Goal: Information Seeking & Learning: Check status

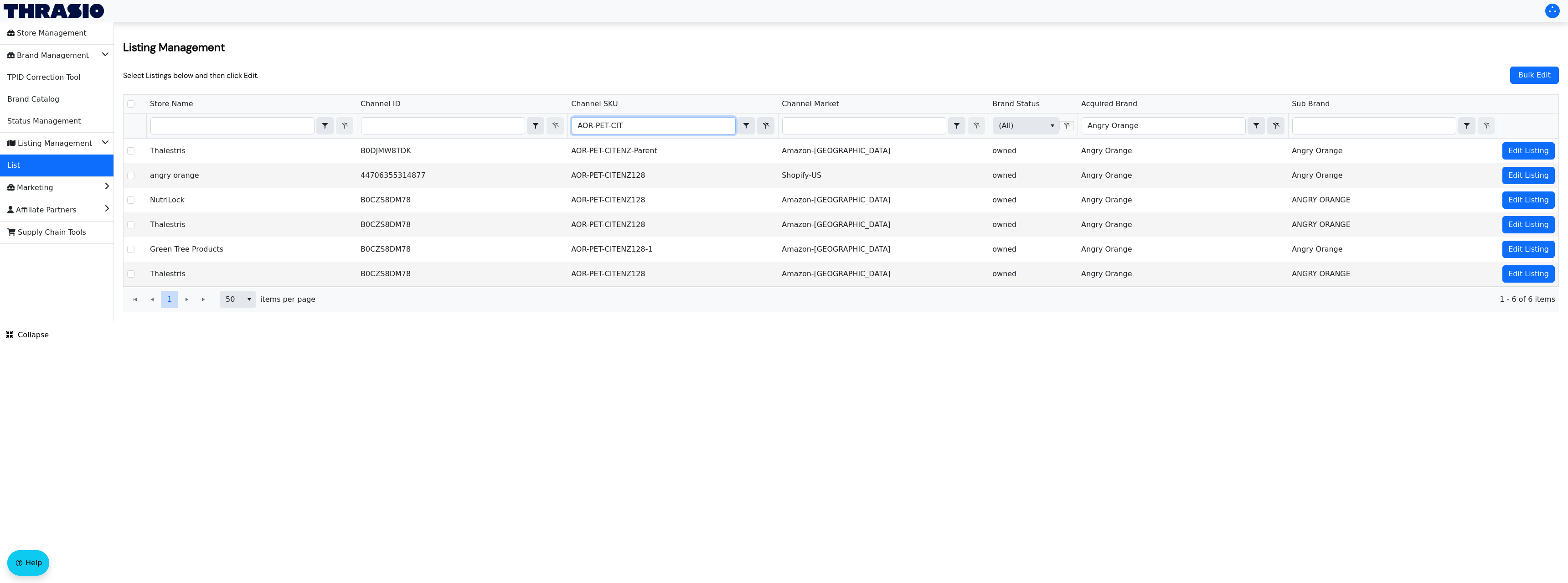
click at [474, 135] on th "Filter" at bounding box center [462, 125] width 211 height 25
click at [474, 130] on input "Filter" at bounding box center [443, 125] width 163 height 16
type input "B077Y4Z937"
checkbox input "true"
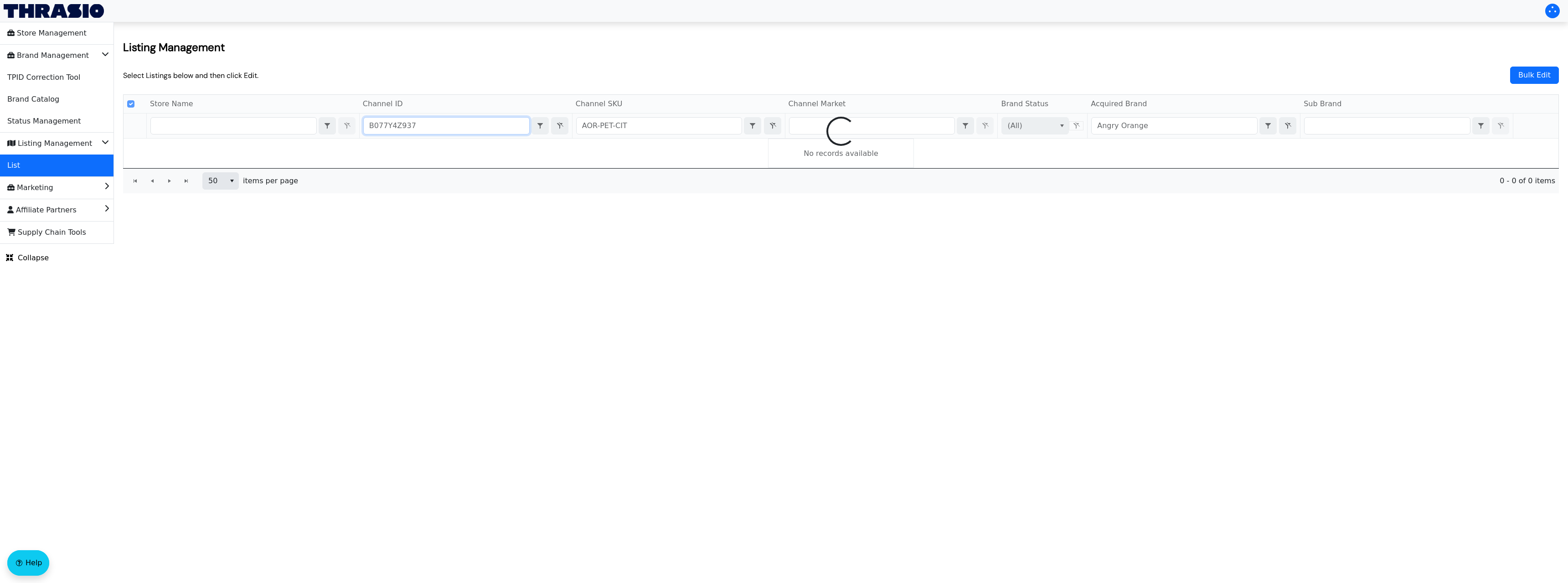
type input "B077Y4Z937"
click at [627, 123] on div at bounding box center [841, 131] width 1435 height 73
click at [625, 128] on input "AOR-PET-CIT" at bounding box center [659, 125] width 166 height 16
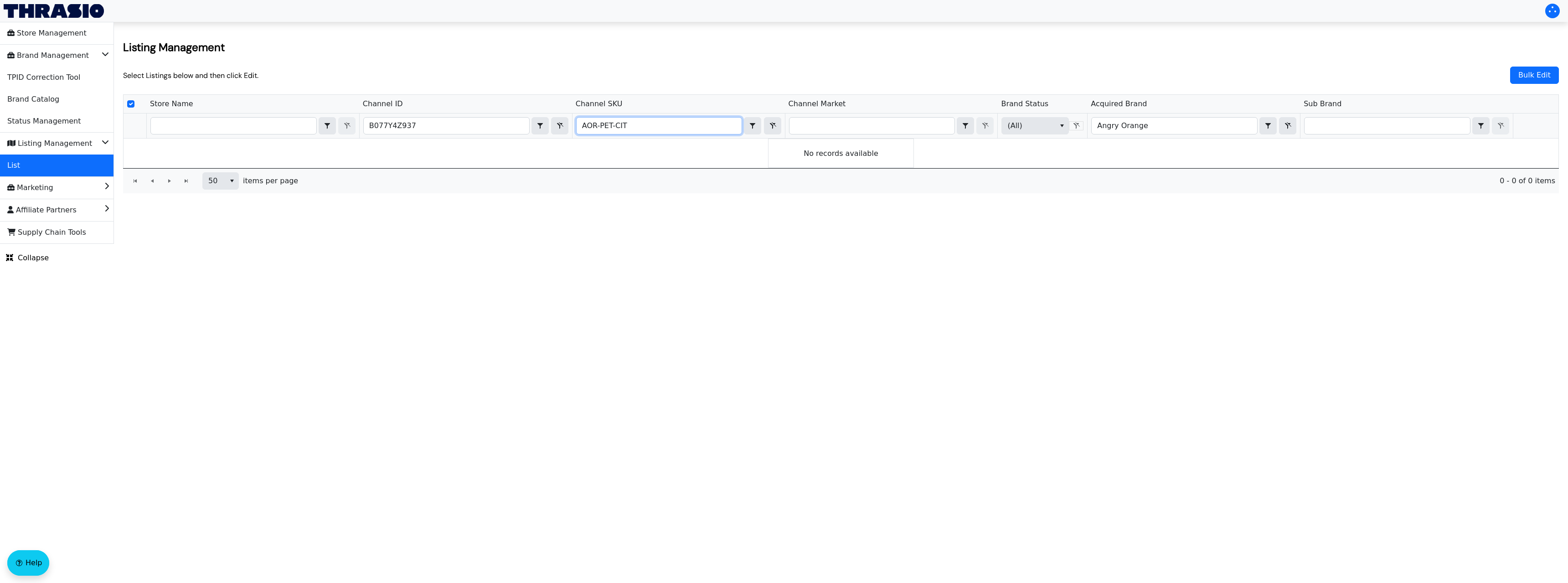
click at [625, 128] on input "AOR-PET-CIT" at bounding box center [659, 125] width 166 height 16
click at [1130, 126] on input "Angry Orange" at bounding box center [1174, 125] width 166 height 16
checkbox input "false"
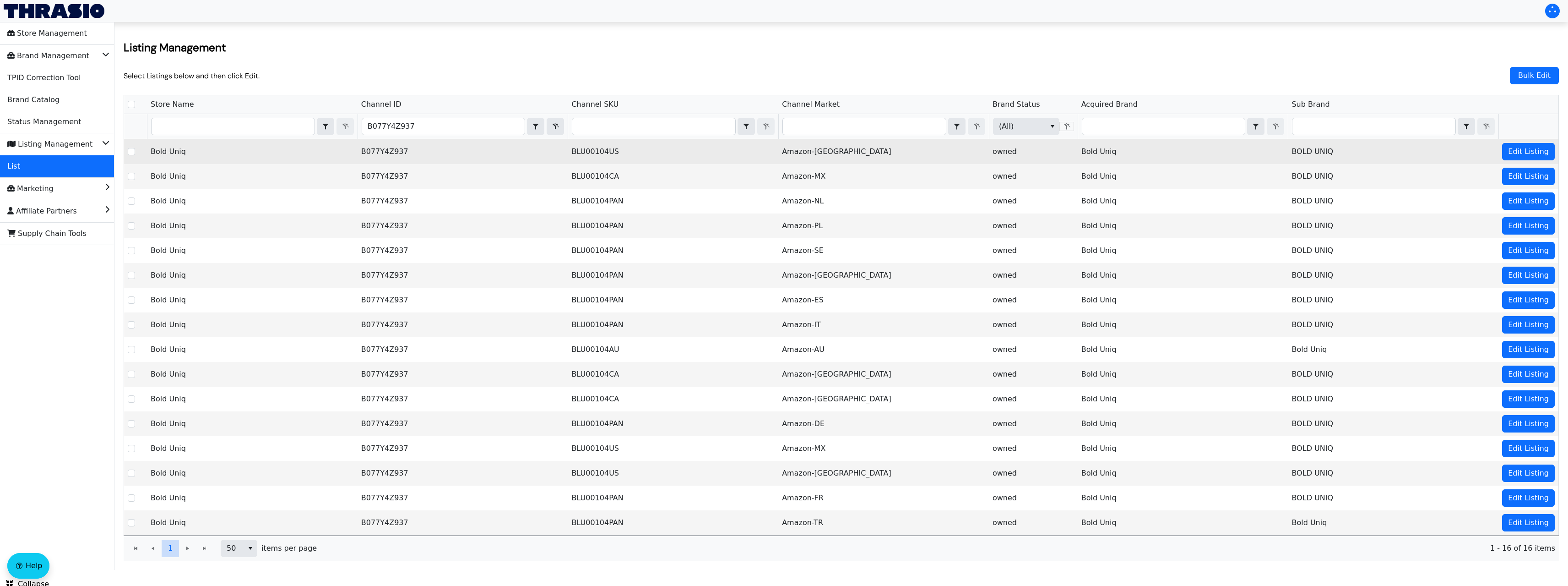
click at [676, 156] on td "BLU00104US" at bounding box center [673, 152] width 210 height 24
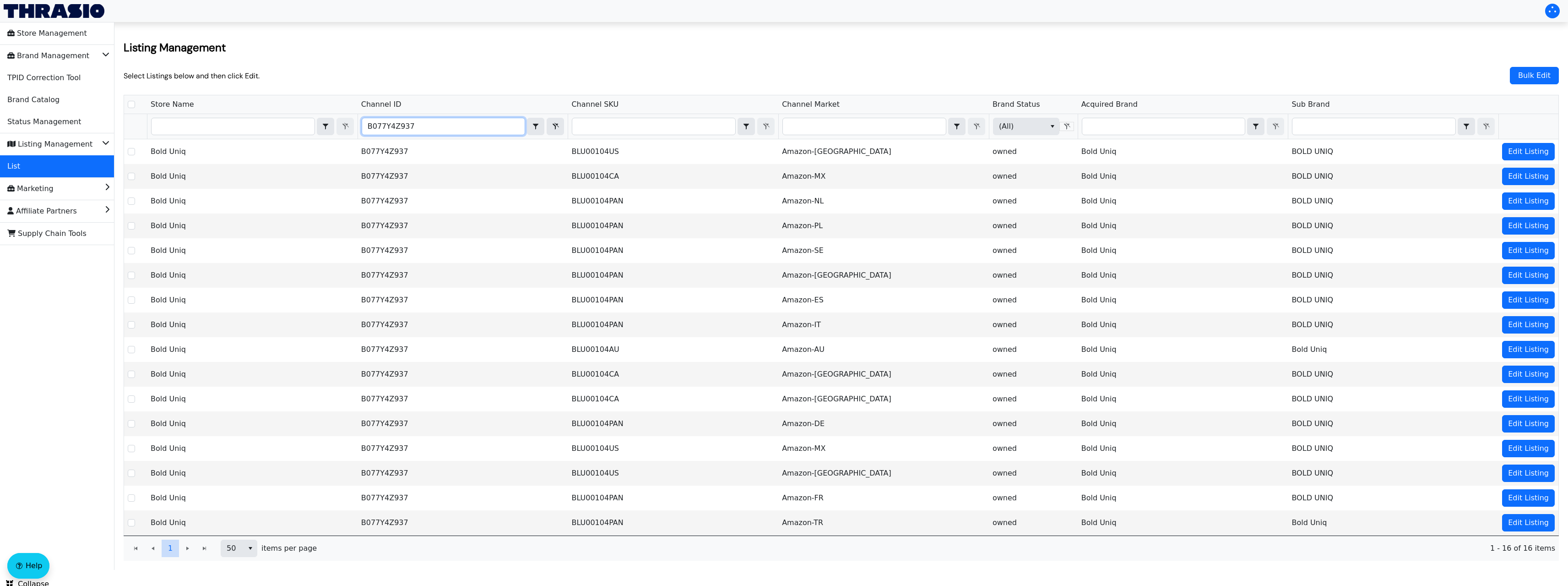
click at [466, 130] on input "B077Y4Z937" at bounding box center [443, 126] width 163 height 17
